Goal: Information Seeking & Learning: Learn about a topic

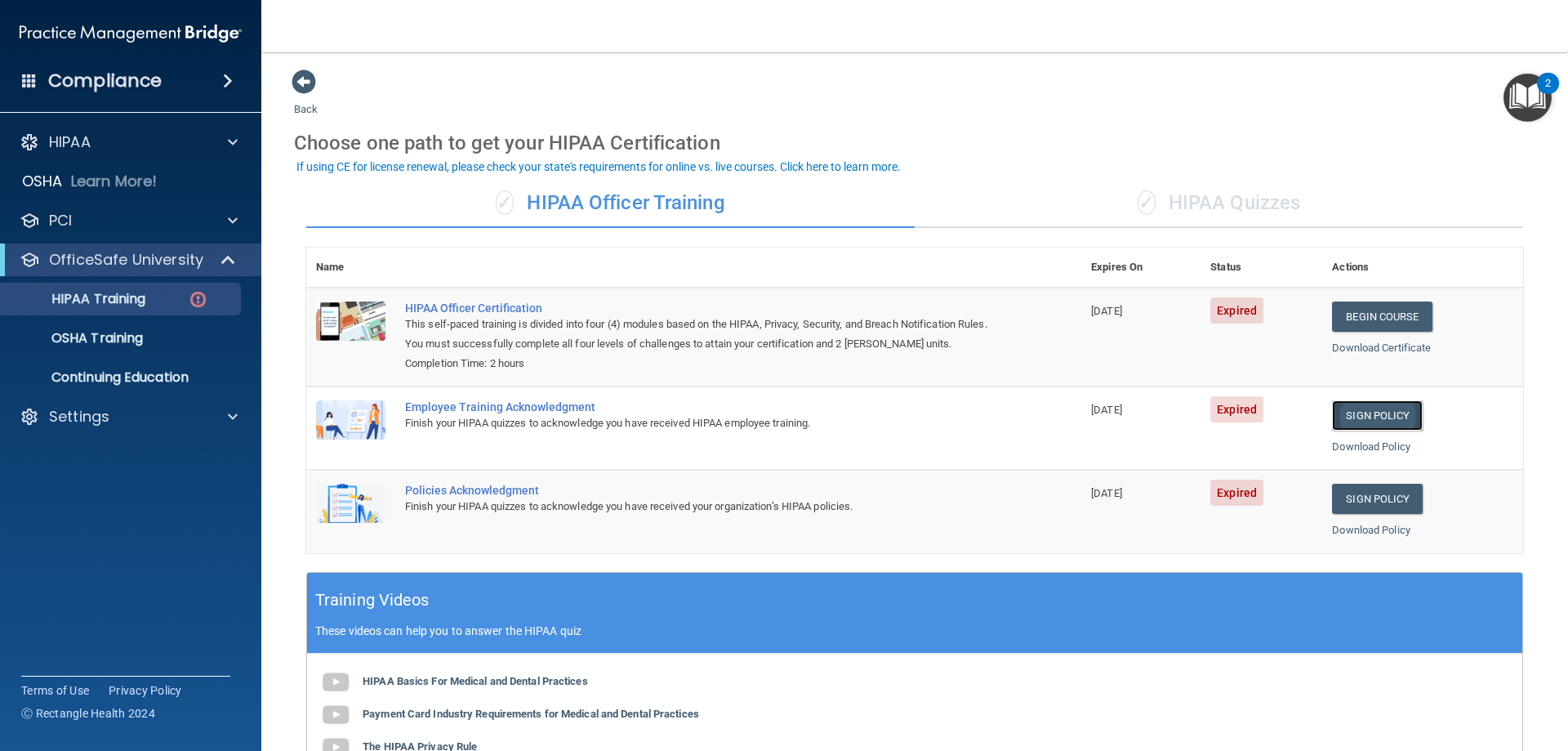
click at [1349, 417] on link "Sign Policy" at bounding box center [1376, 415] width 91 height 30
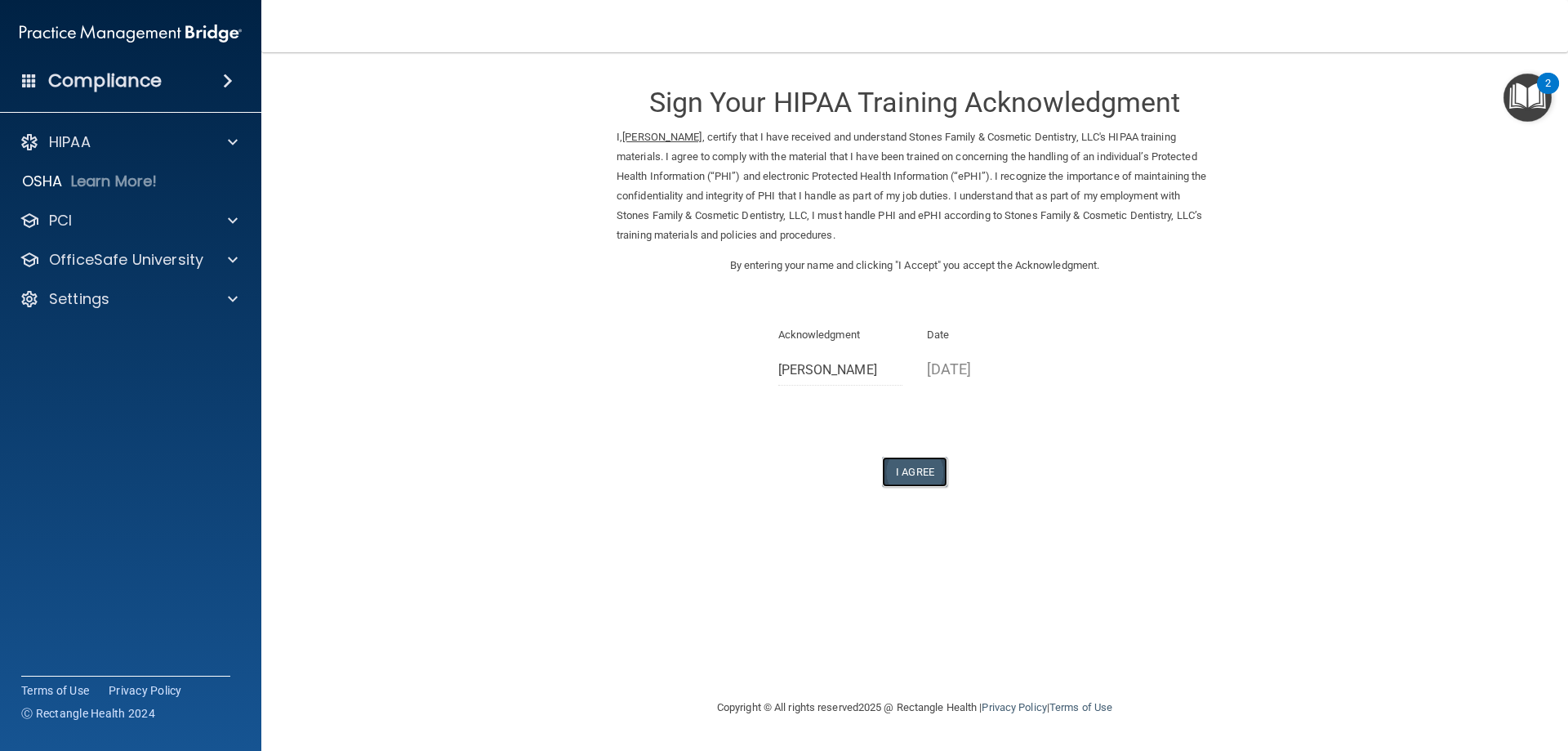
click at [915, 467] on button "I Agree" at bounding box center [915, 471] width 66 height 30
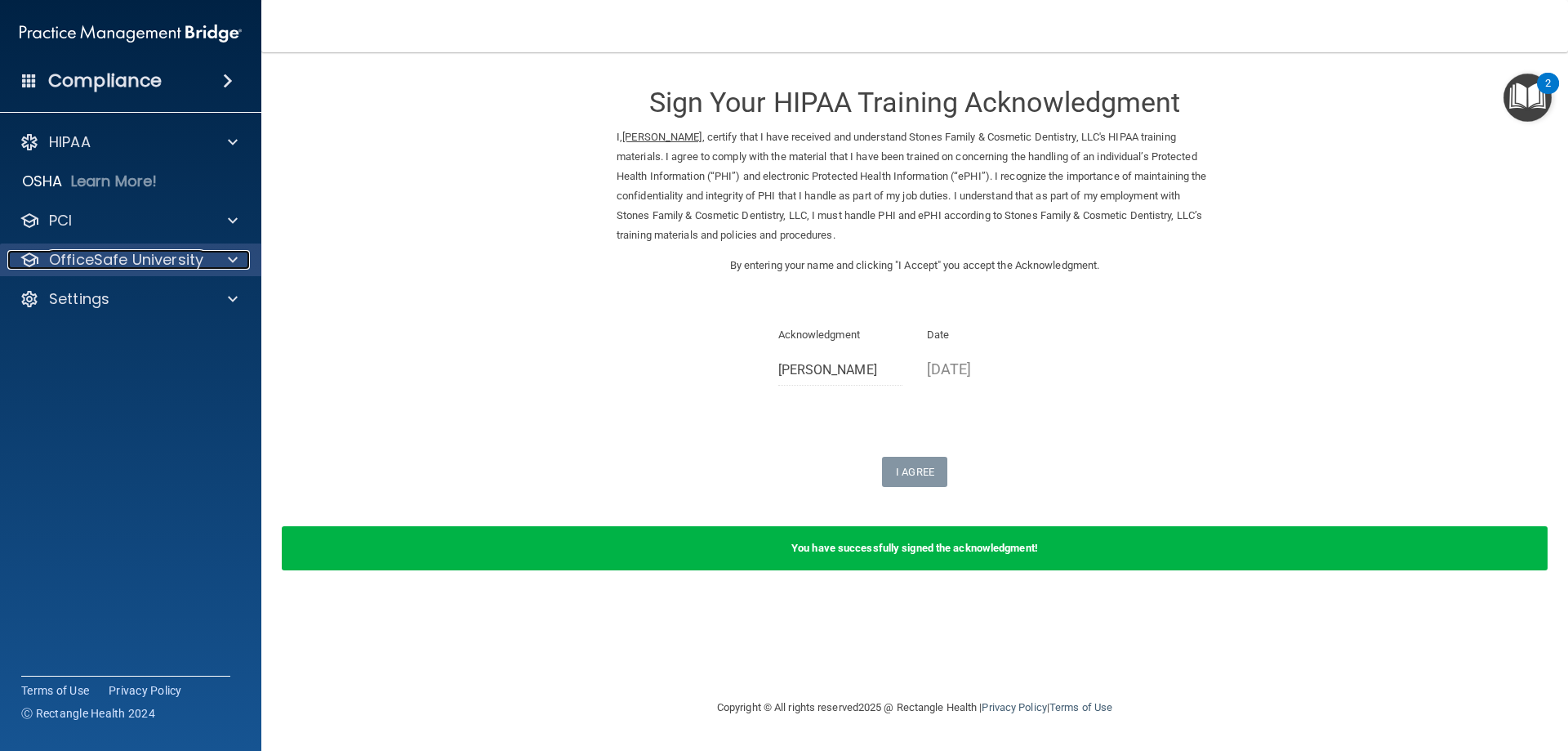
click at [221, 254] on div at bounding box center [230, 259] width 41 height 20
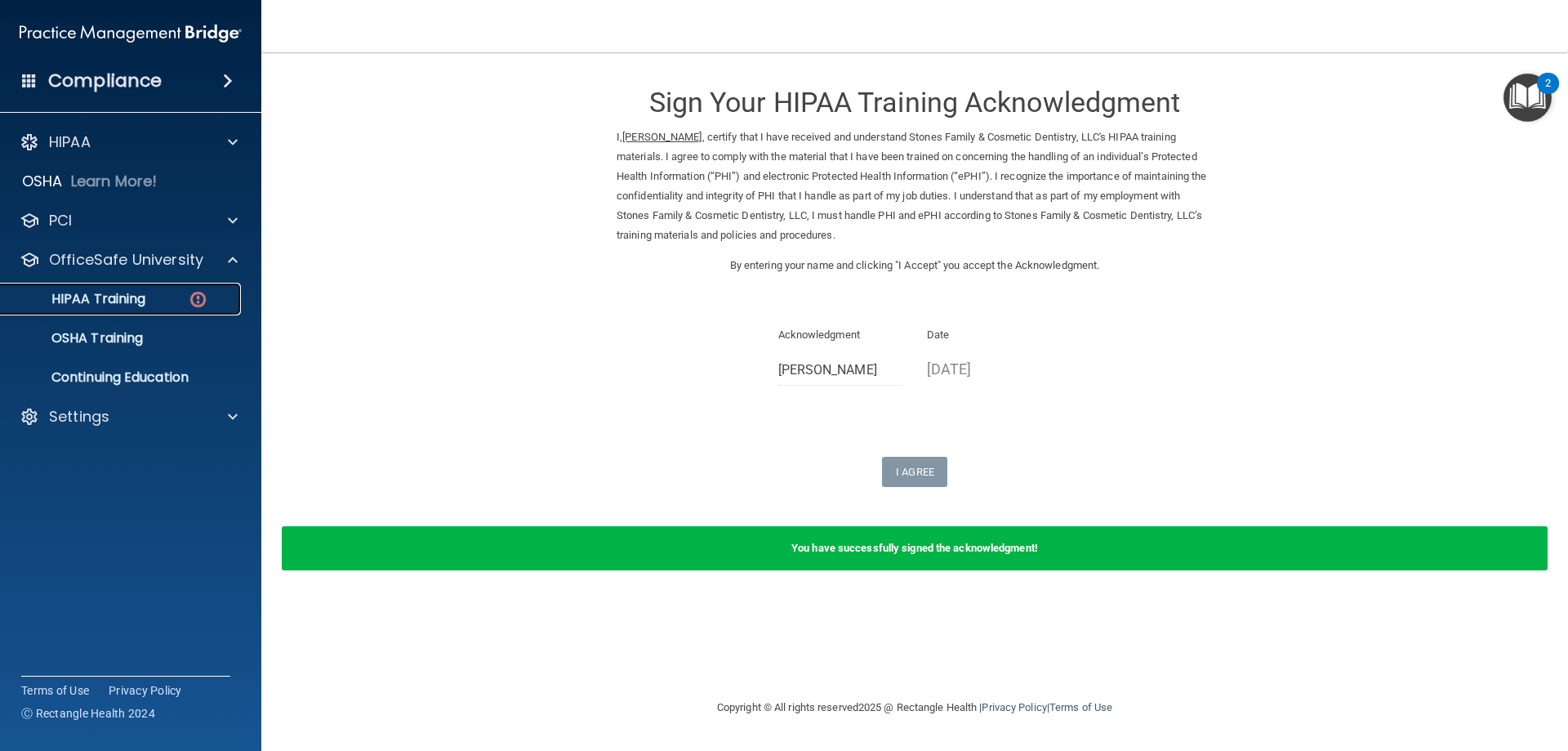
click at [117, 300] on p "HIPAA Training" at bounding box center [78, 298] width 135 height 16
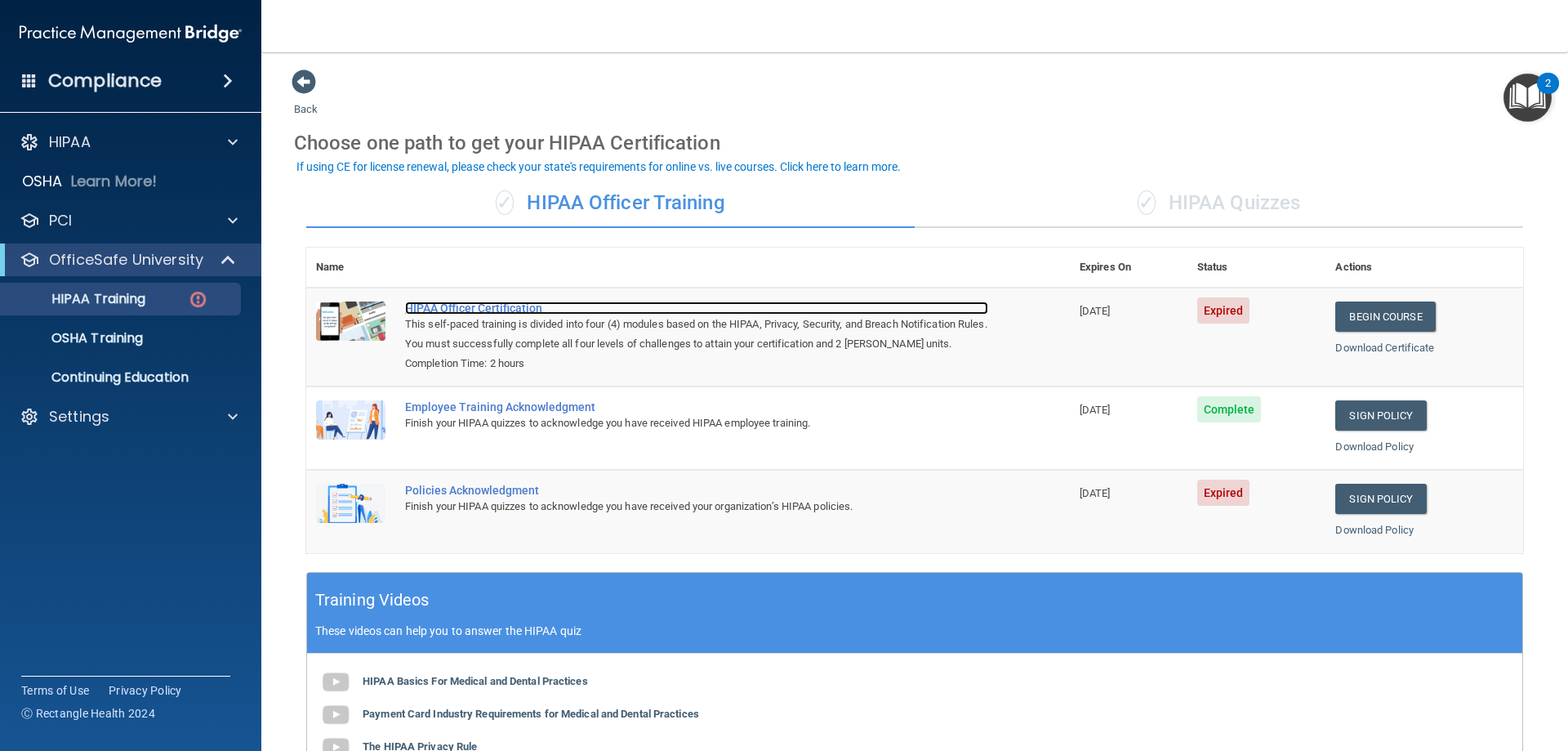
click at [489, 306] on div "HIPAA Officer Certification" at bounding box center [696, 308] width 583 height 13
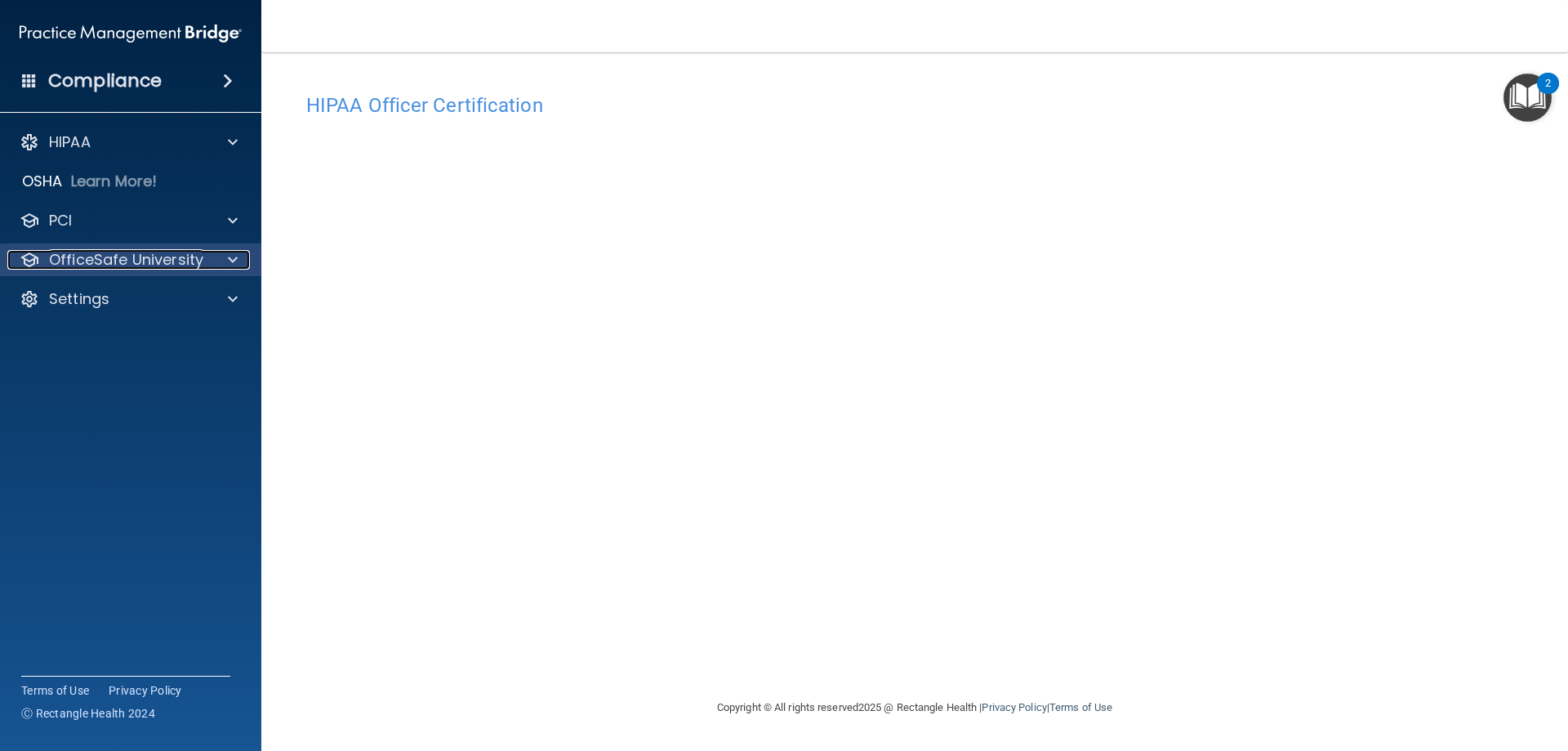
click at [204, 261] on div "OfficeSafe University" at bounding box center [109, 259] width 202 height 20
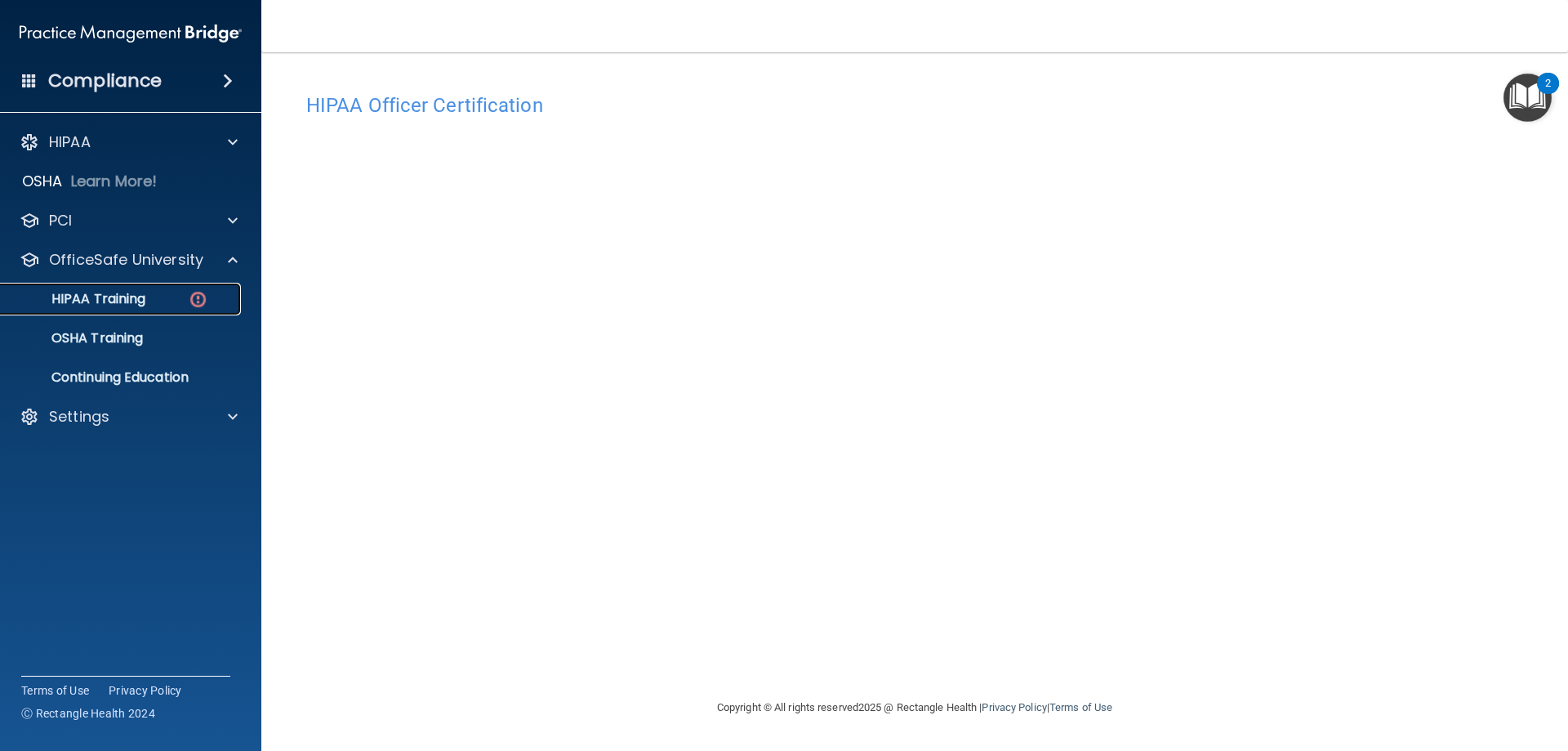
click at [130, 296] on p "HIPAA Training" at bounding box center [78, 298] width 135 height 16
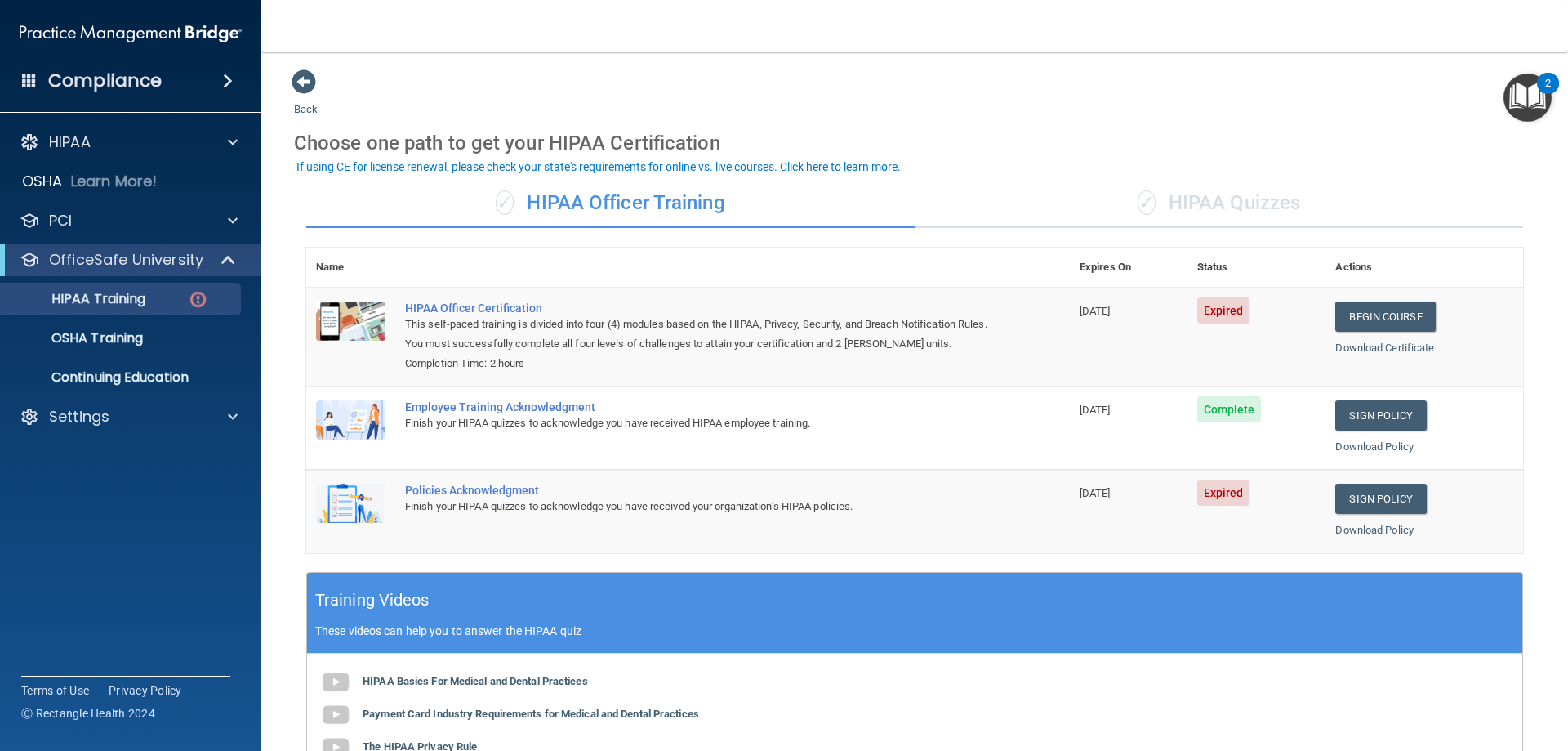
click at [1176, 200] on div "✓ HIPAA Quizzes" at bounding box center [1218, 203] width 608 height 49
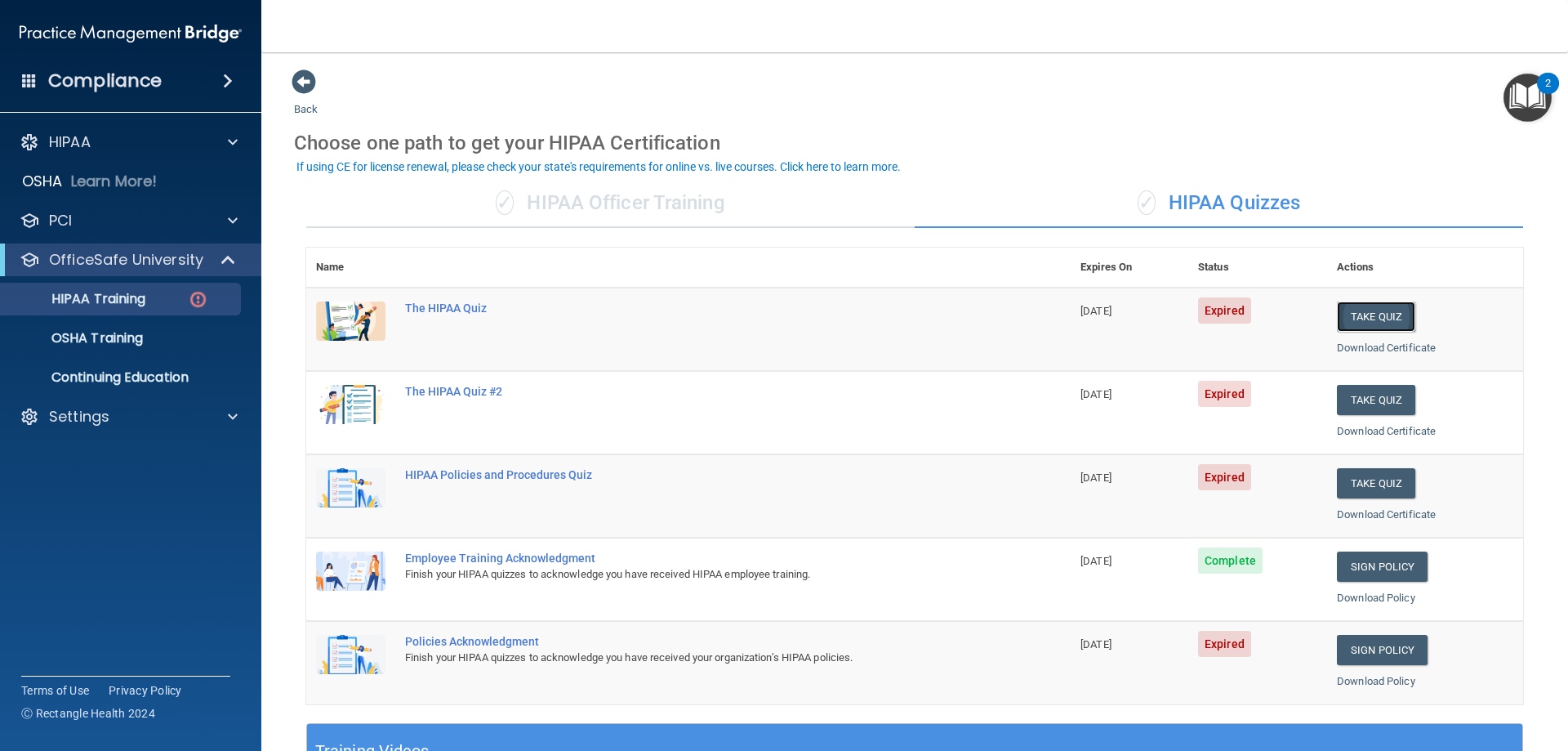
click at [1365, 312] on button "Take Quiz" at bounding box center [1375, 316] width 79 height 30
